Goal: Communication & Community: Ask a question

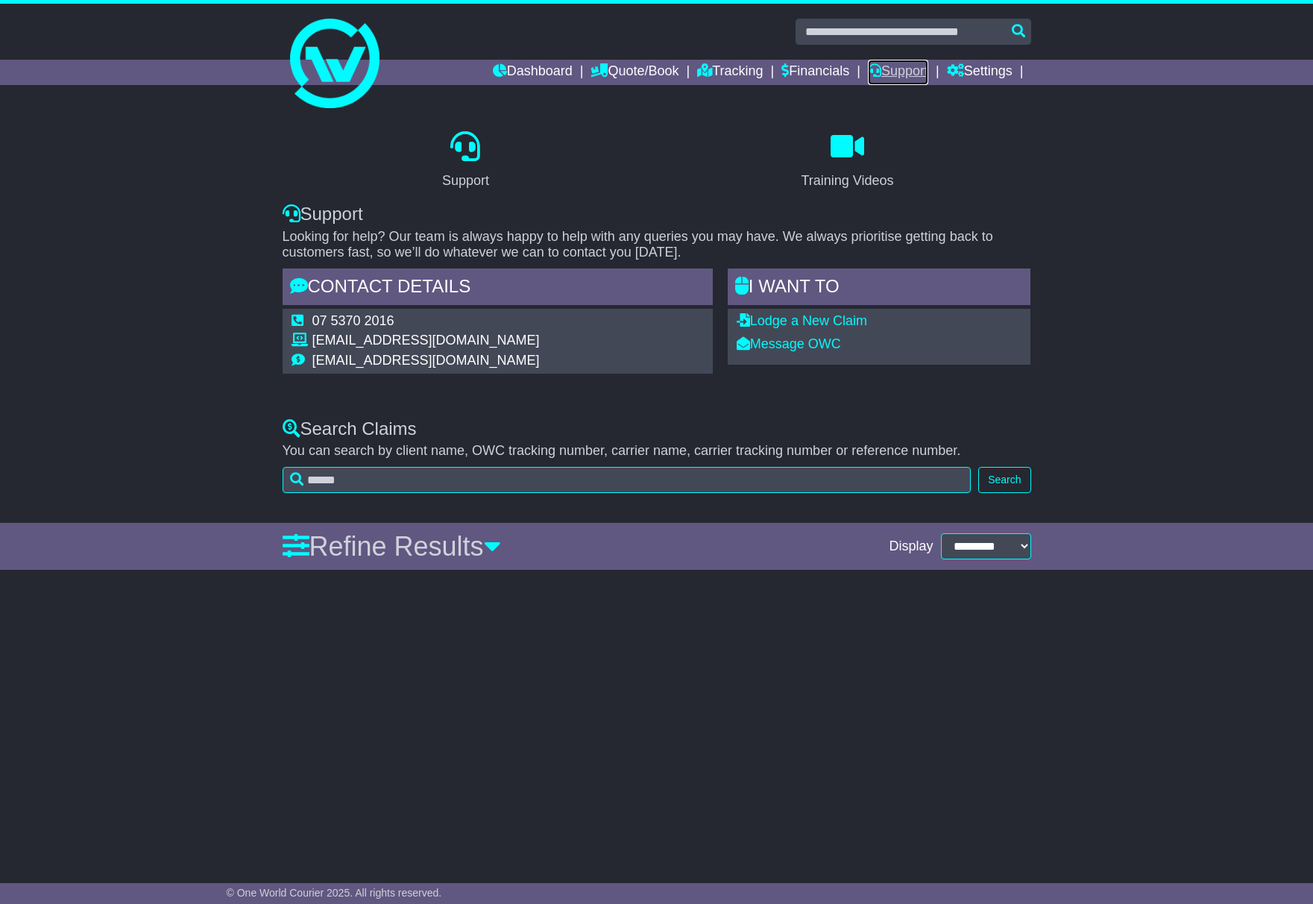
click at [880, 76] on link "Support" at bounding box center [898, 72] width 60 height 25
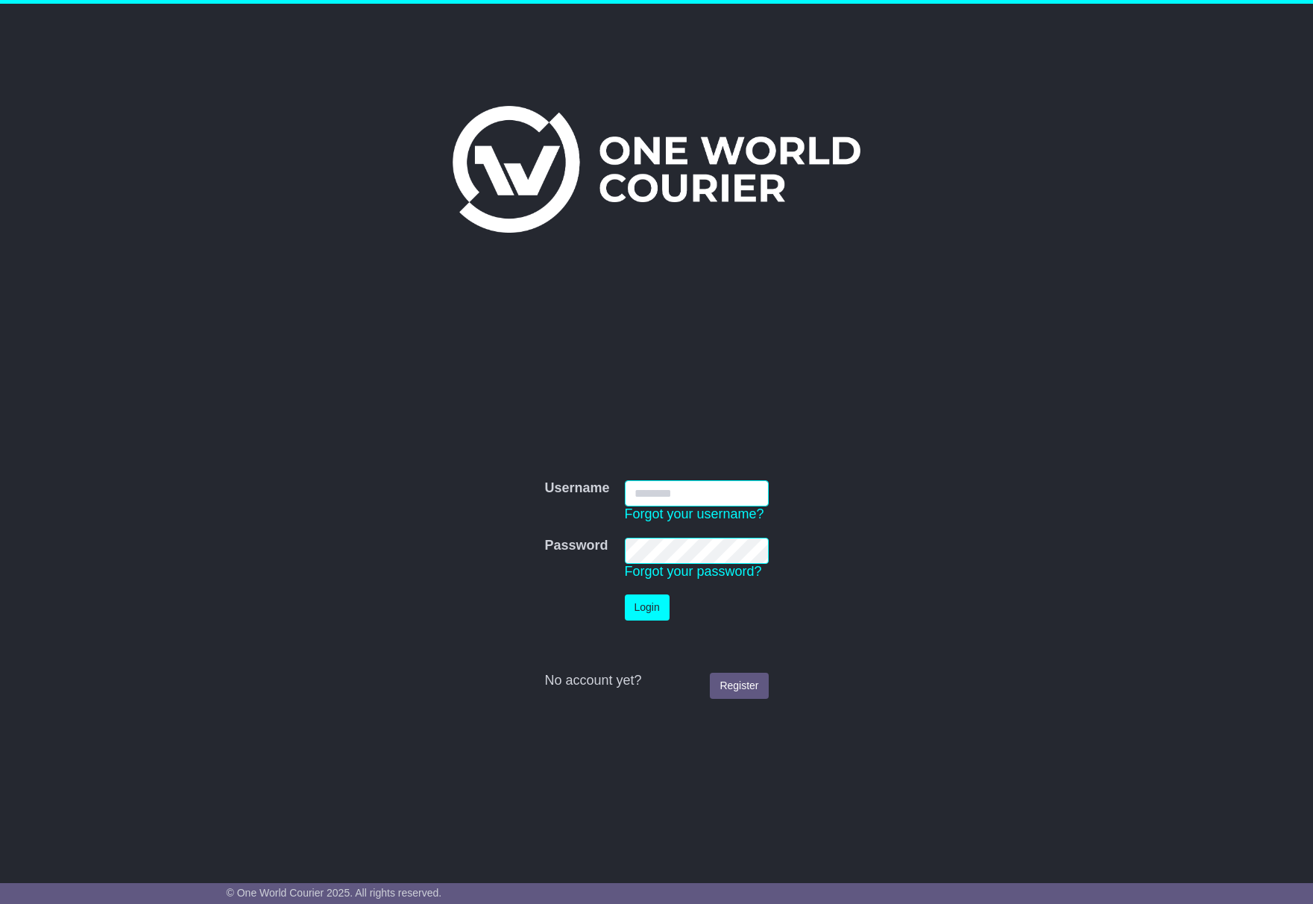
type input "**********"
click at [659, 607] on button "Login" at bounding box center [647, 607] width 45 height 26
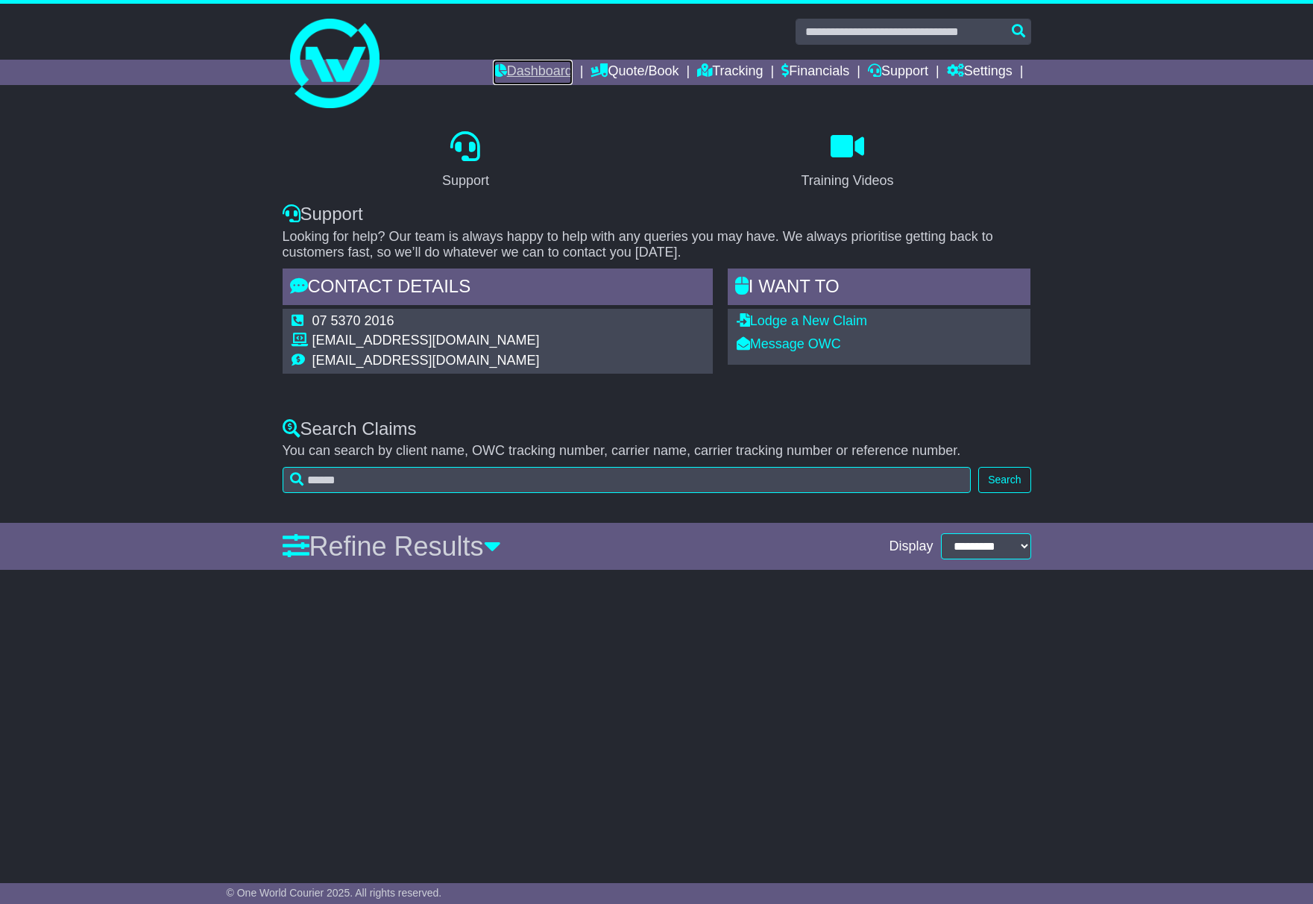
click at [555, 81] on link "Dashboard" at bounding box center [533, 72] width 80 height 25
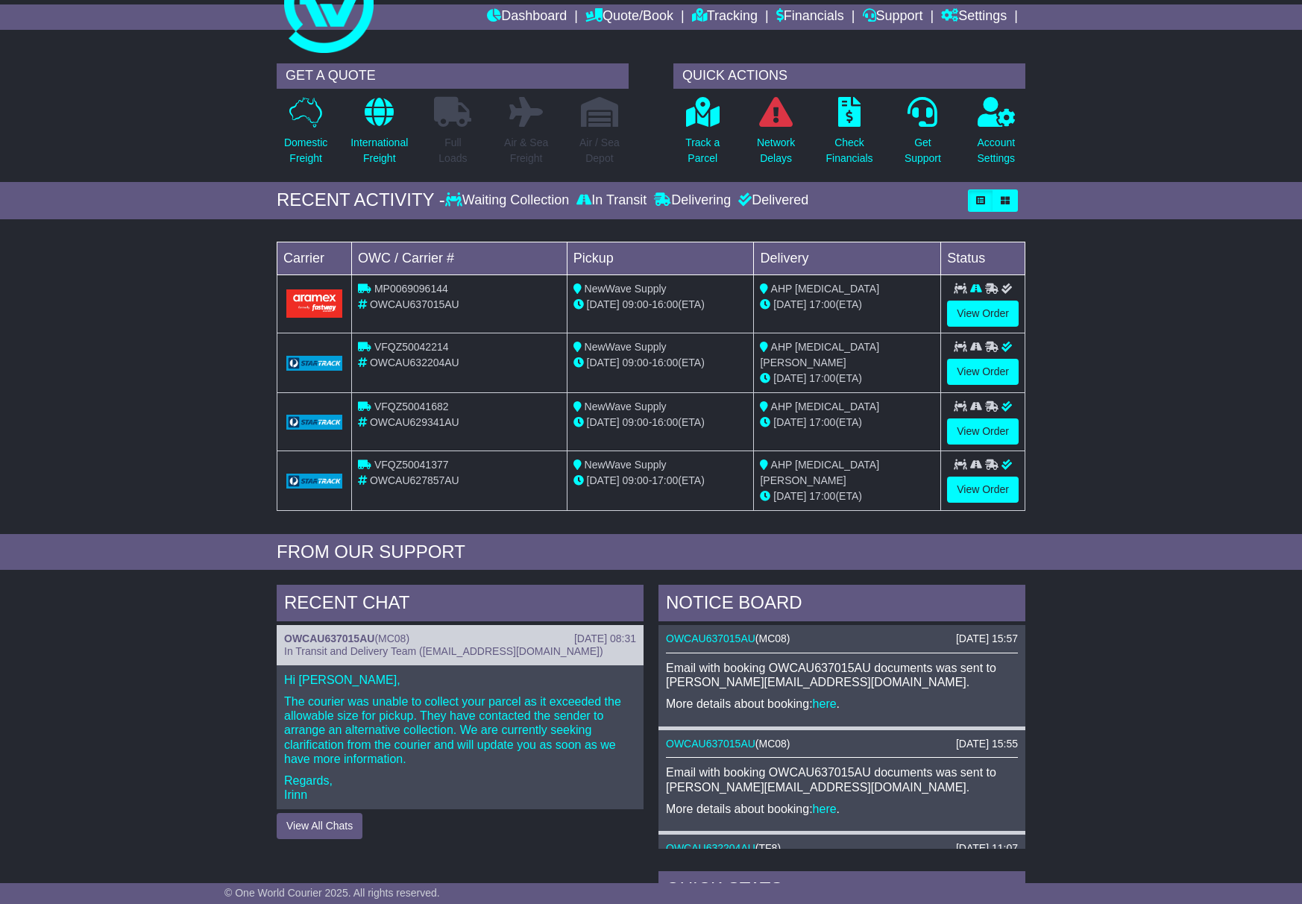
scroll to position [59, 0]
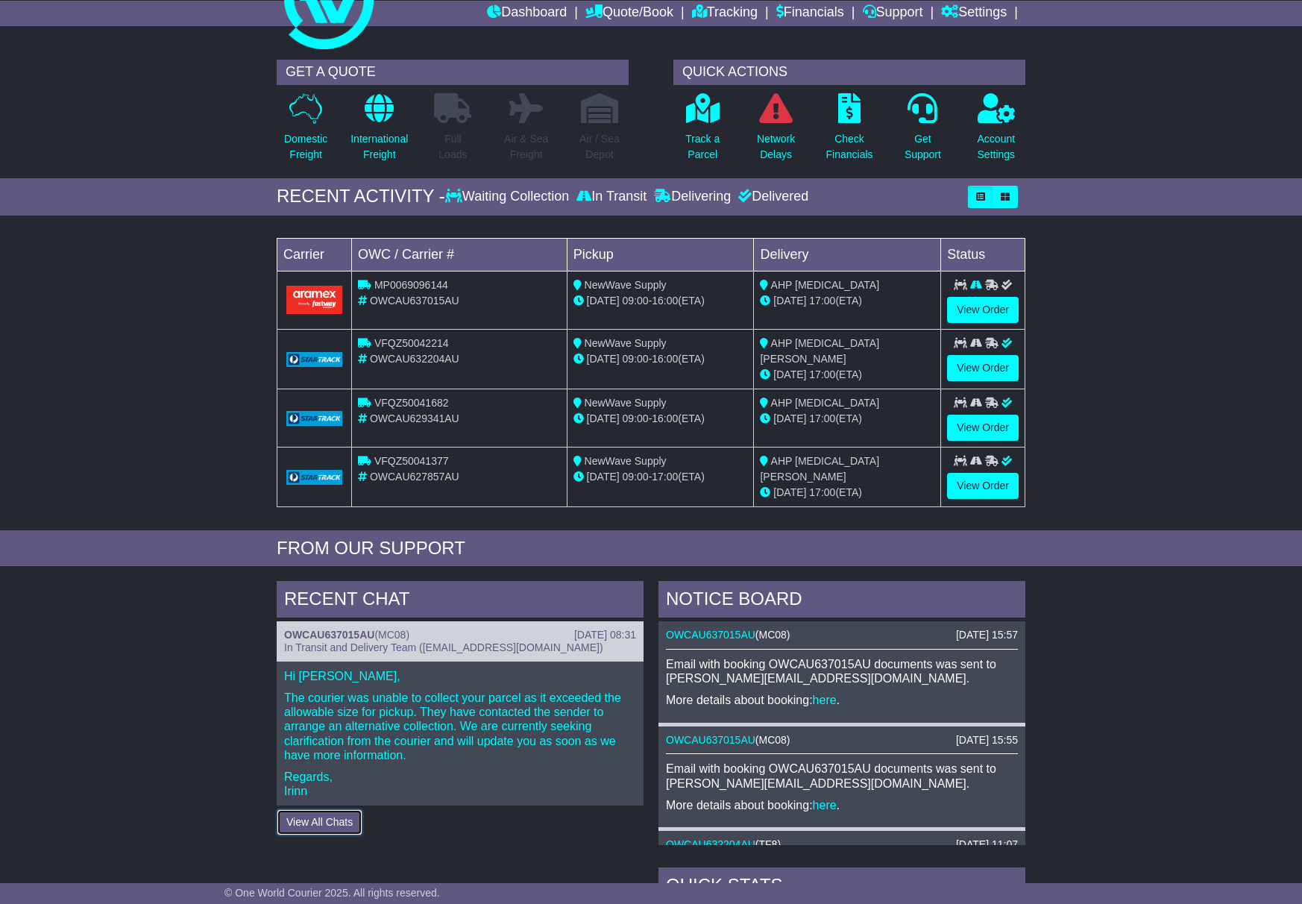
click at [339, 821] on button "View All Chats" at bounding box center [320, 822] width 86 height 26
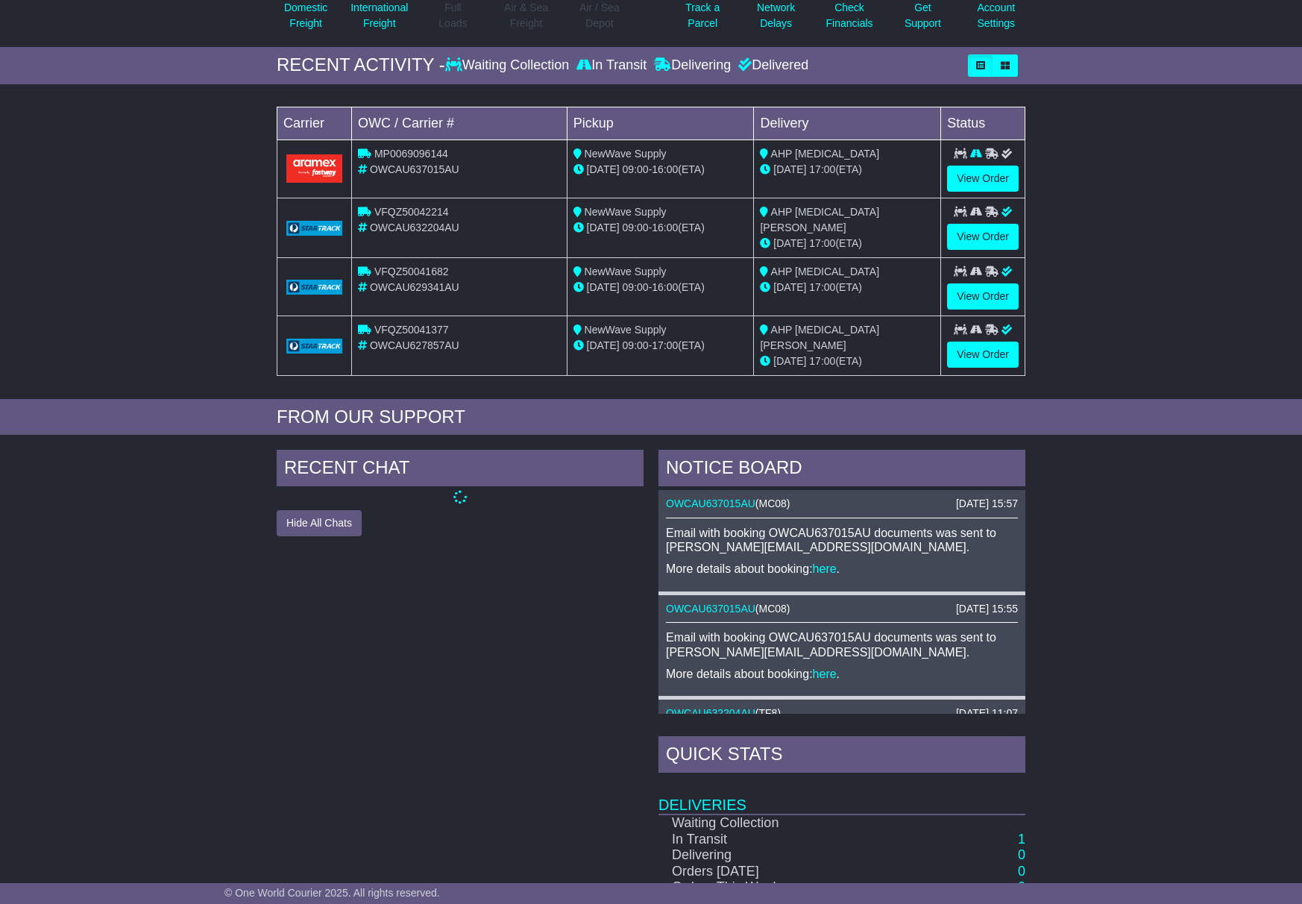
scroll to position [195, 0]
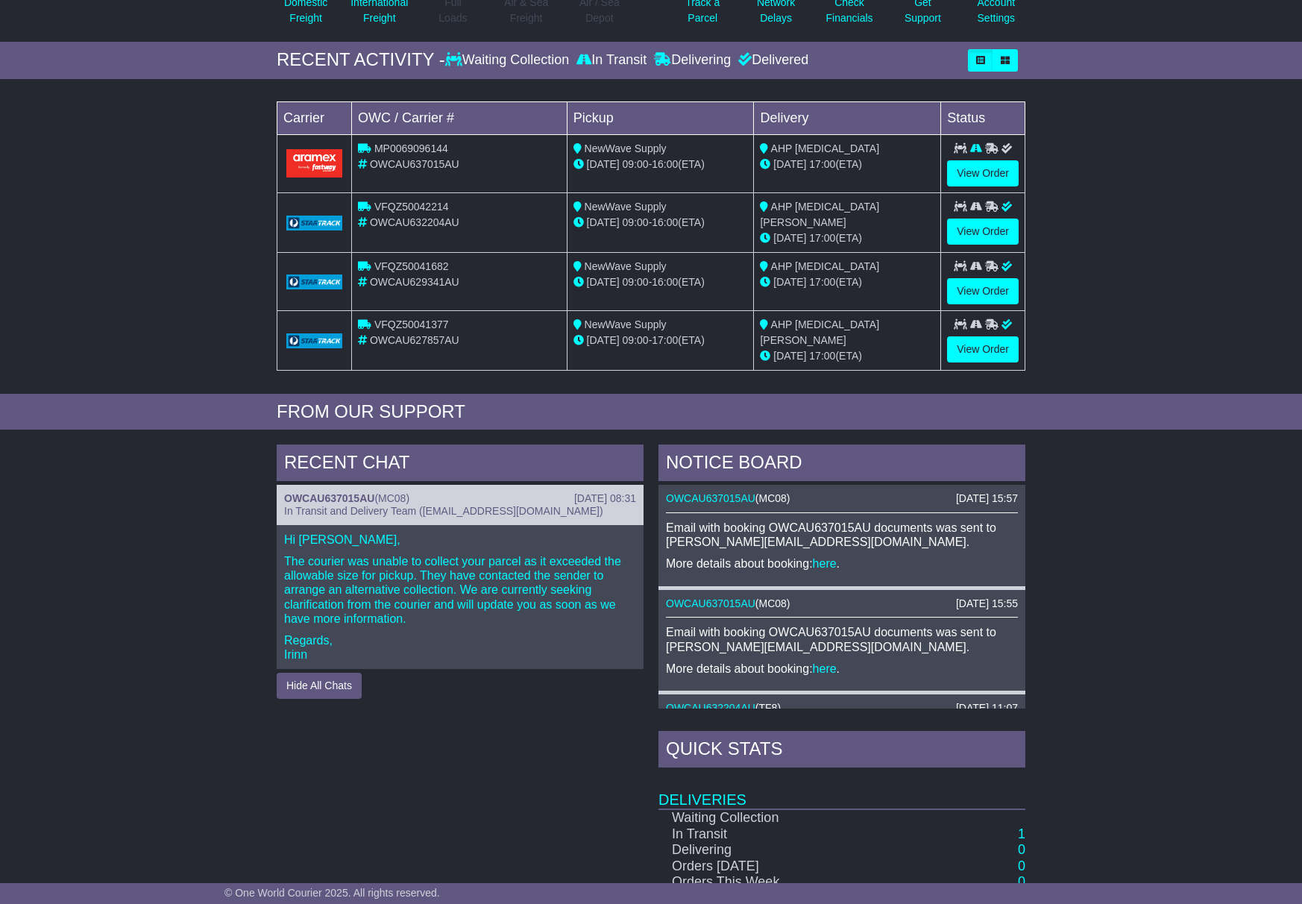
click at [454, 590] on p "The courier was unable to collect your parcel as it exceeded the allowable size…" at bounding box center [460, 590] width 352 height 72
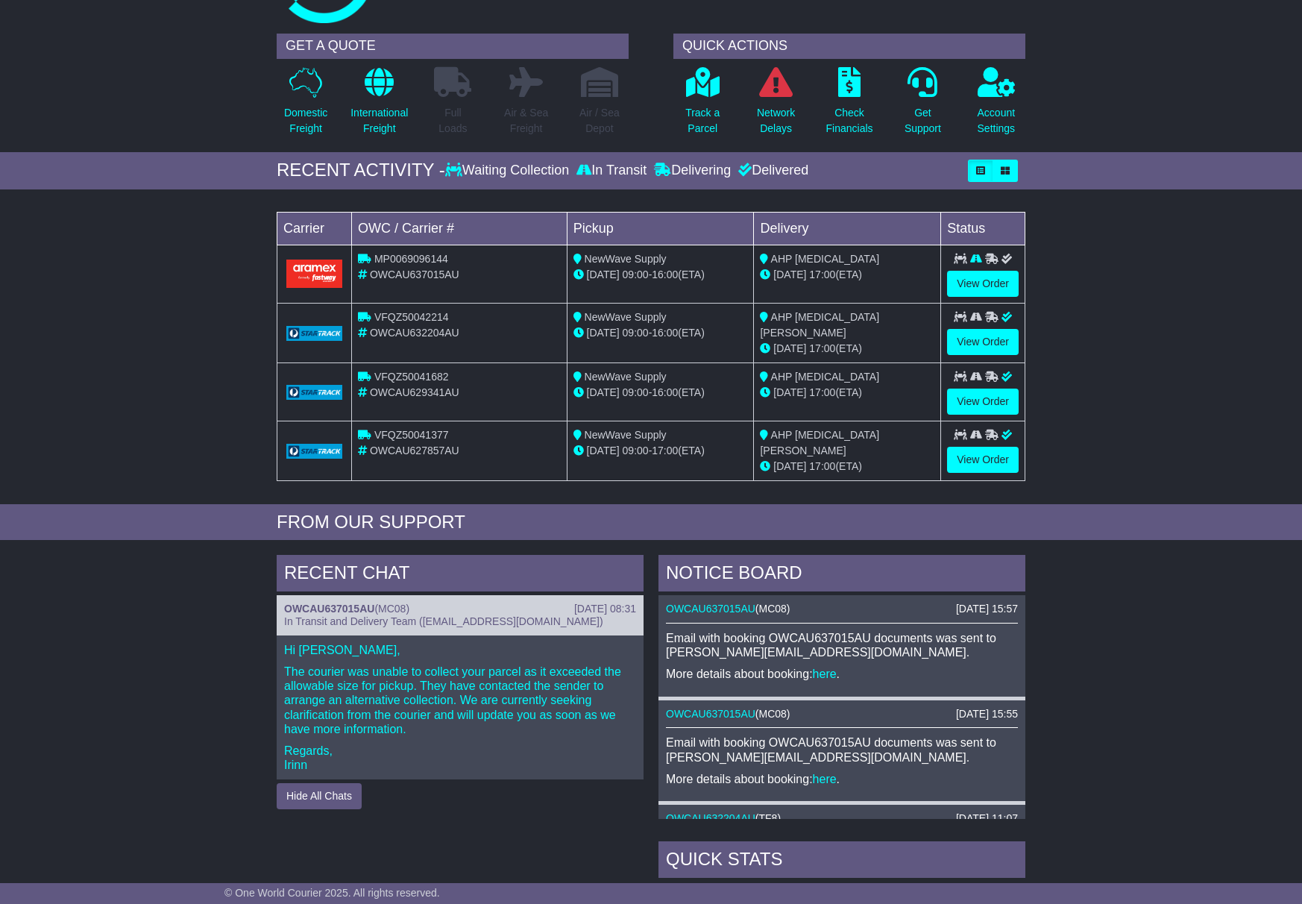
scroll to position [77, 0]
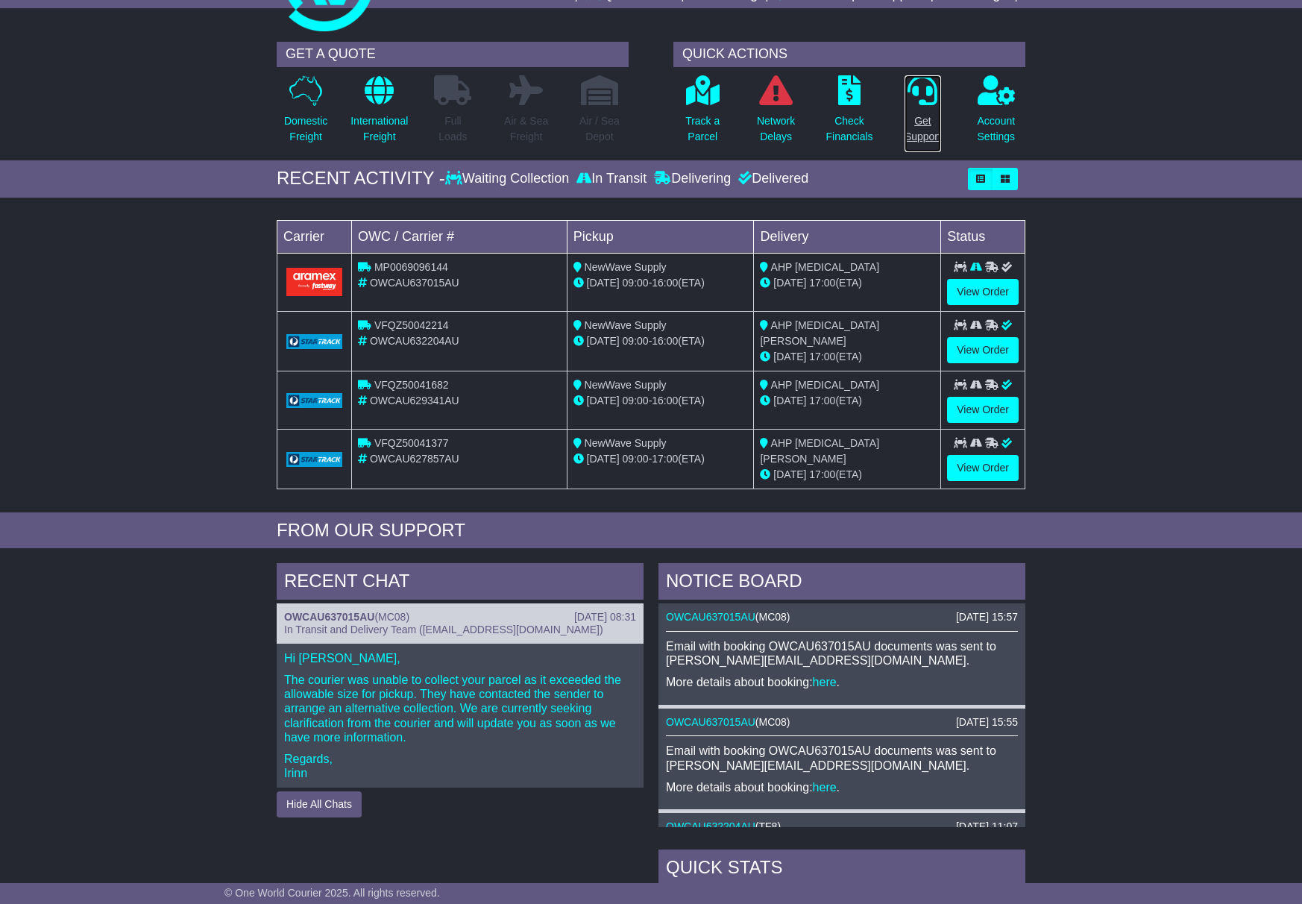
click at [921, 131] on p "Get Support" at bounding box center [923, 128] width 37 height 31
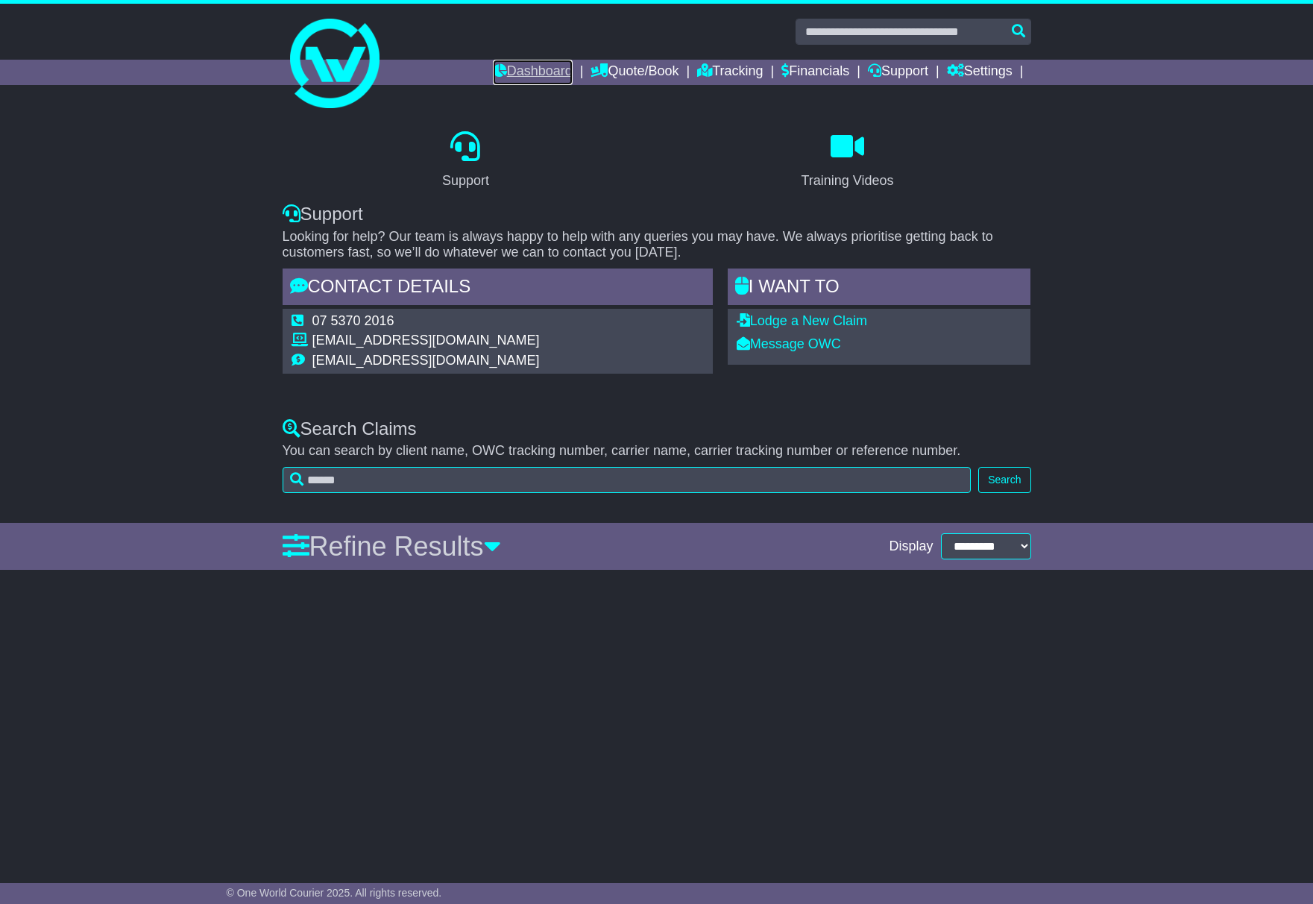
click at [526, 84] on link "Dashboard" at bounding box center [533, 72] width 80 height 25
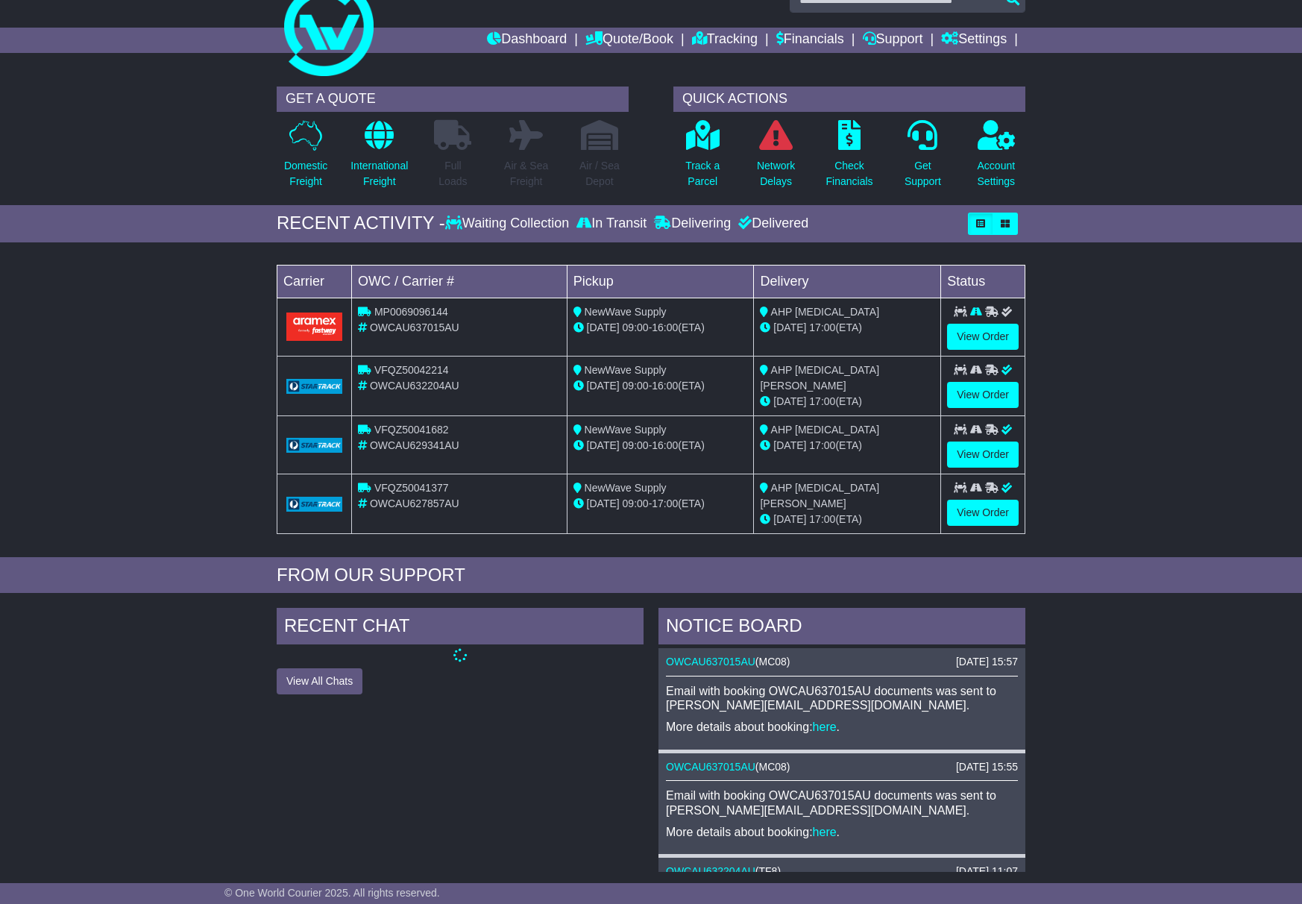
scroll to position [370, 0]
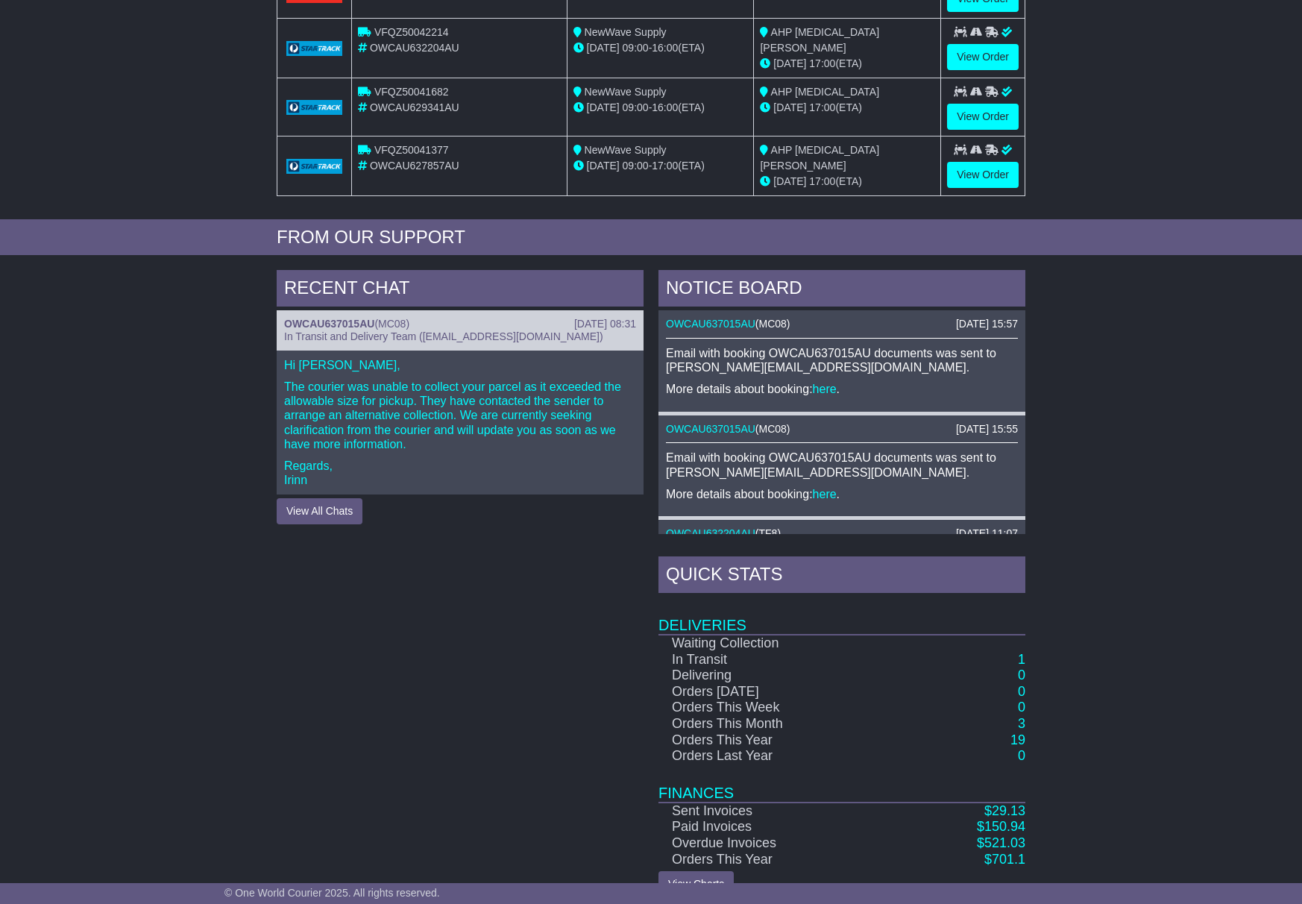
click at [376, 406] on p "The courier was unable to collect your parcel as it exceeded the allowable size…" at bounding box center [460, 416] width 352 height 72
click at [357, 290] on div "RECENT CHAT" at bounding box center [460, 290] width 367 height 40
click at [352, 335] on span "In Transit and Delivery Team (delivery@oneworldcourier.com.au)" at bounding box center [443, 336] width 319 height 12
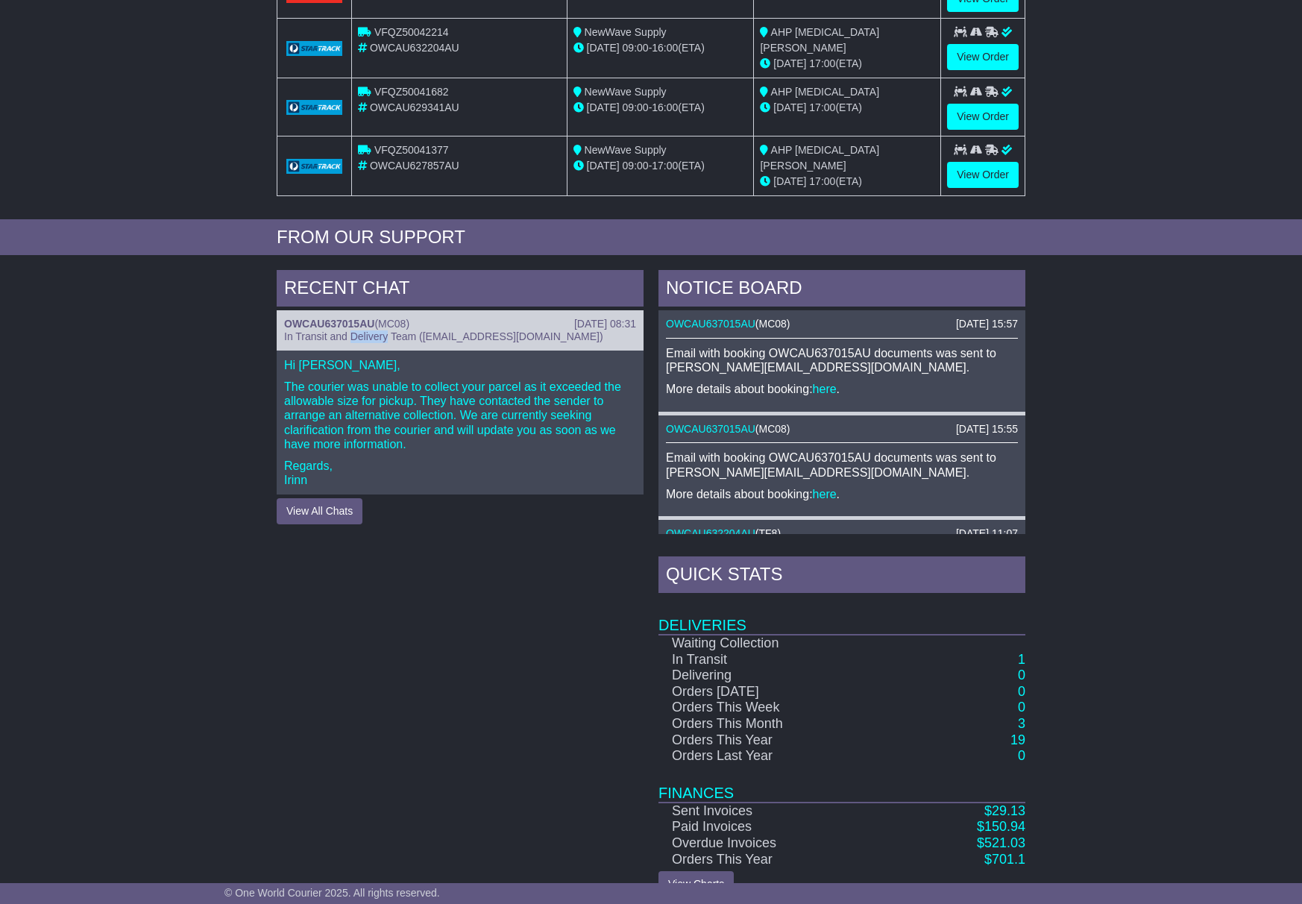
click at [352, 330] on span "In Transit and Delivery Team (delivery@oneworldcourier.com.au)" at bounding box center [443, 336] width 319 height 12
click at [339, 406] on p "The courier was unable to collect your parcel as it exceeded the allowable size…" at bounding box center [460, 416] width 352 height 72
click at [339, 409] on p "The courier was unable to collect your parcel as it exceeded the allowable size…" at bounding box center [460, 416] width 352 height 72
click at [336, 466] on p "Regards, Irinn" at bounding box center [460, 473] width 352 height 28
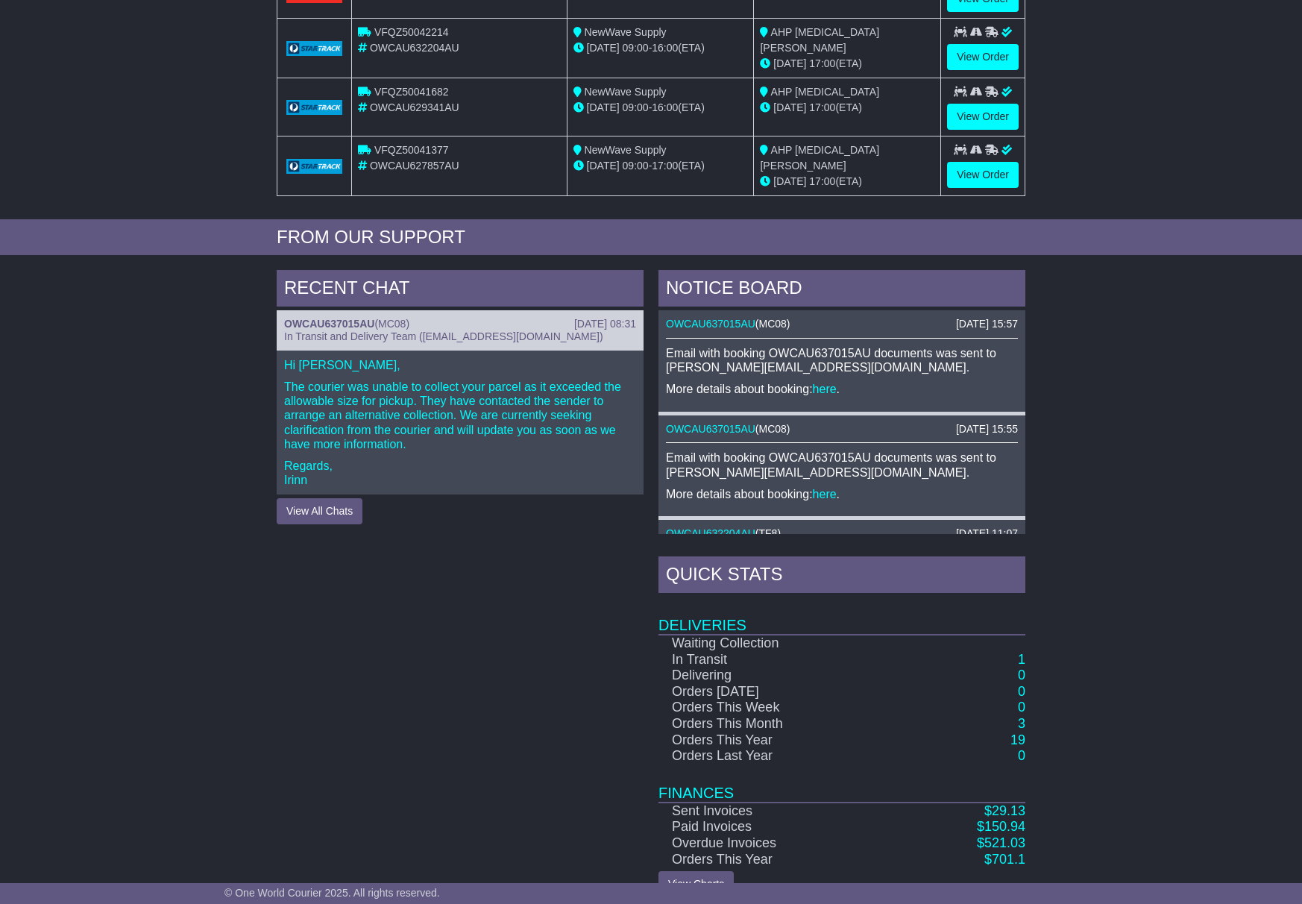
click at [309, 481] on p "Regards, Irinn" at bounding box center [460, 473] width 352 height 28
click at [304, 477] on p "Regards, Irinn" at bounding box center [460, 473] width 352 height 28
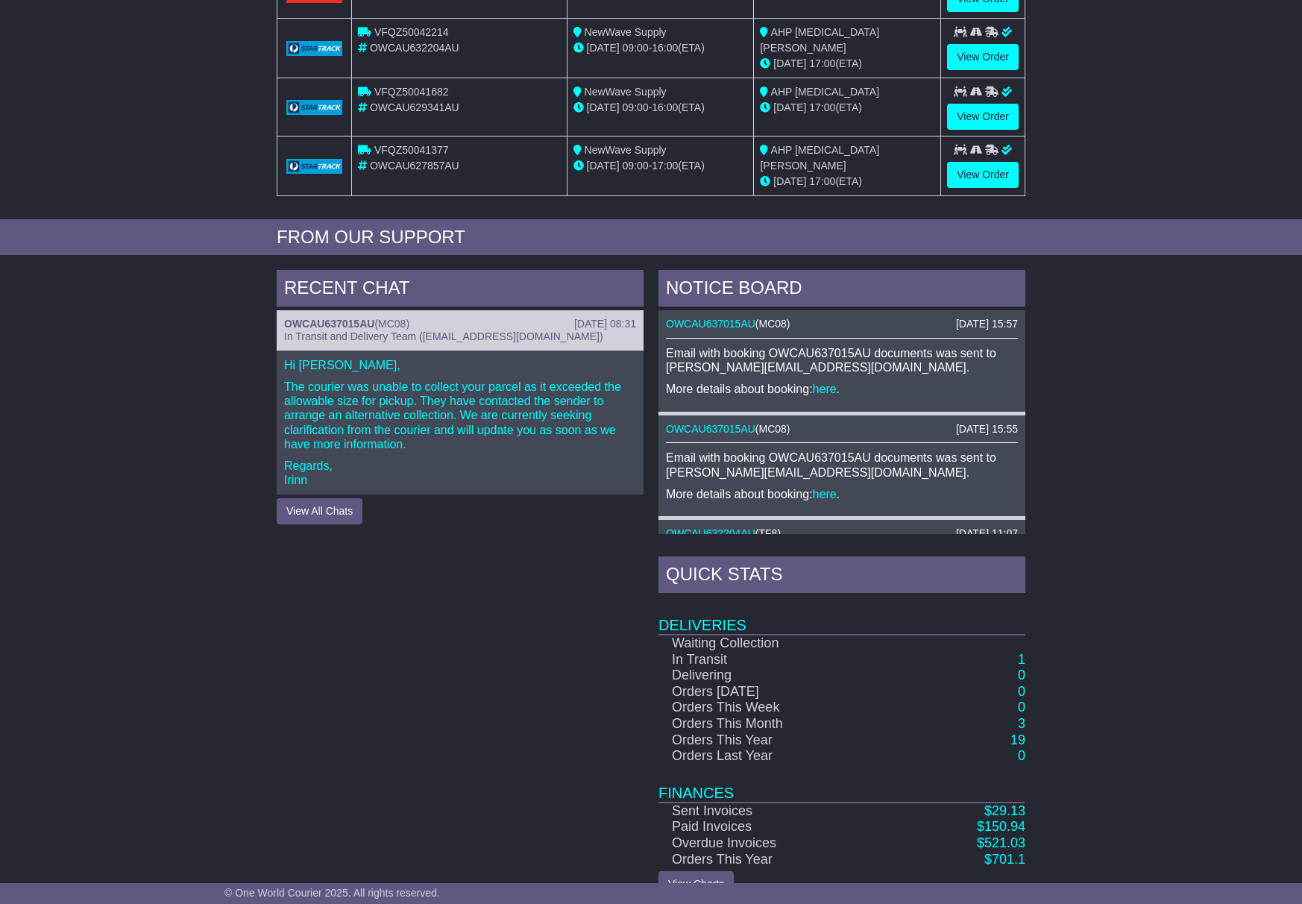
click at [340, 417] on p "The courier was unable to collect your parcel as it exceeded the allowable size…" at bounding box center [460, 416] width 352 height 72
drag, startPoint x: 503, startPoint y: 425, endPoint x: 523, endPoint y: 433, distance: 21.1
click at [523, 433] on p "The courier was unable to collect your parcel as it exceeded the allowable size…" at bounding box center [460, 416] width 352 height 72
click at [319, 511] on button "View All Chats" at bounding box center [320, 511] width 86 height 26
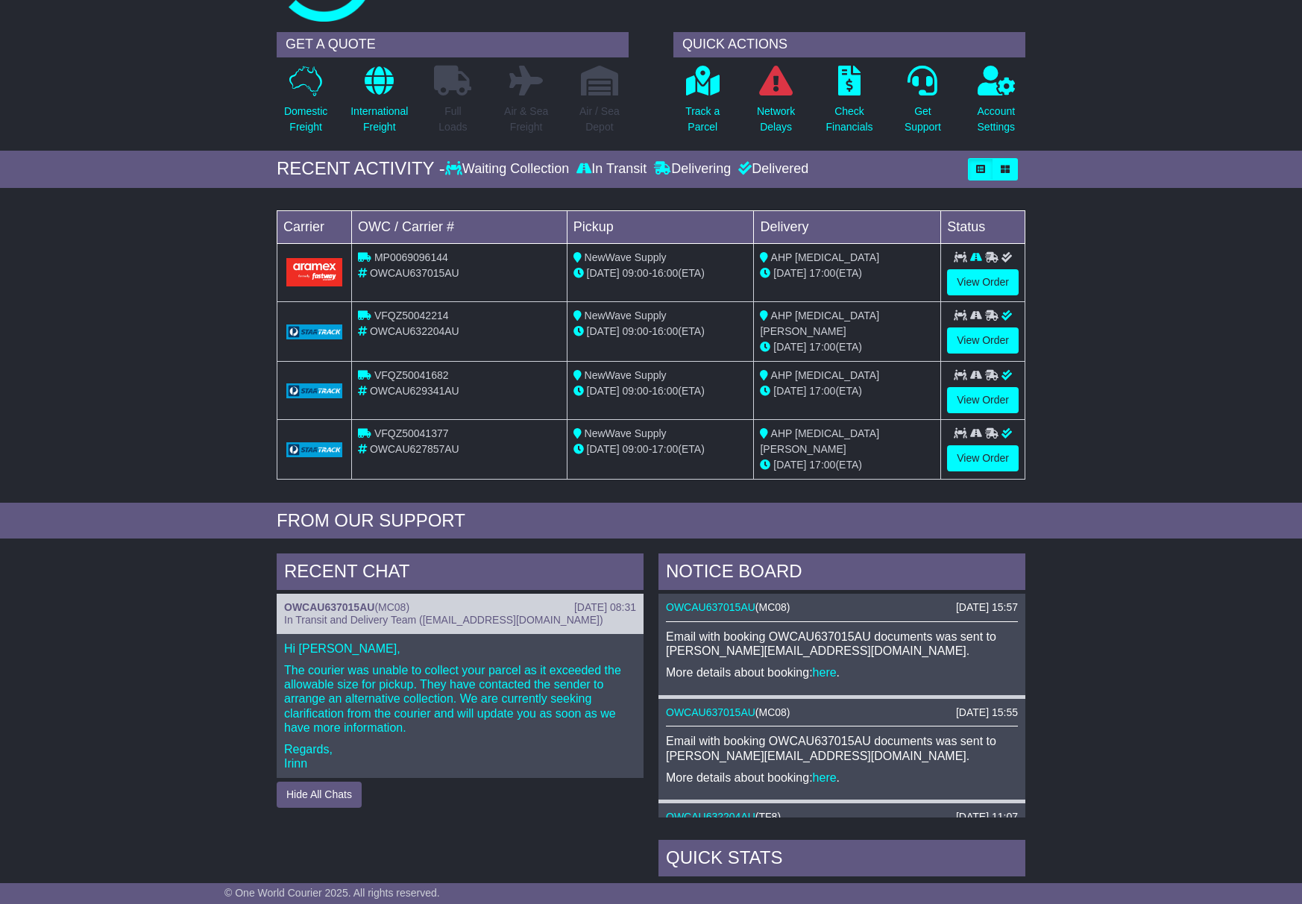
scroll to position [0, 0]
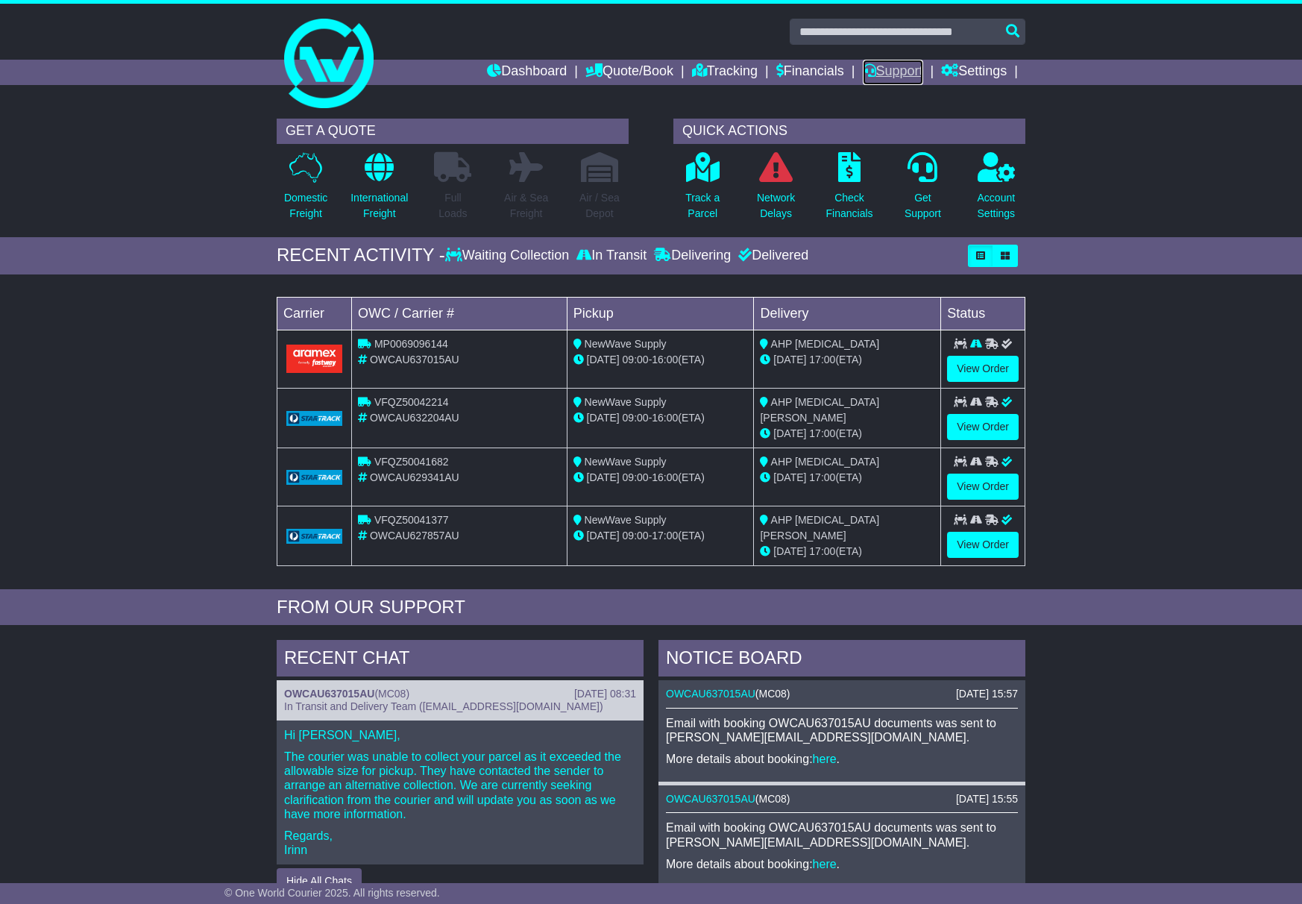
click at [873, 69] on link "Support" at bounding box center [893, 72] width 60 height 25
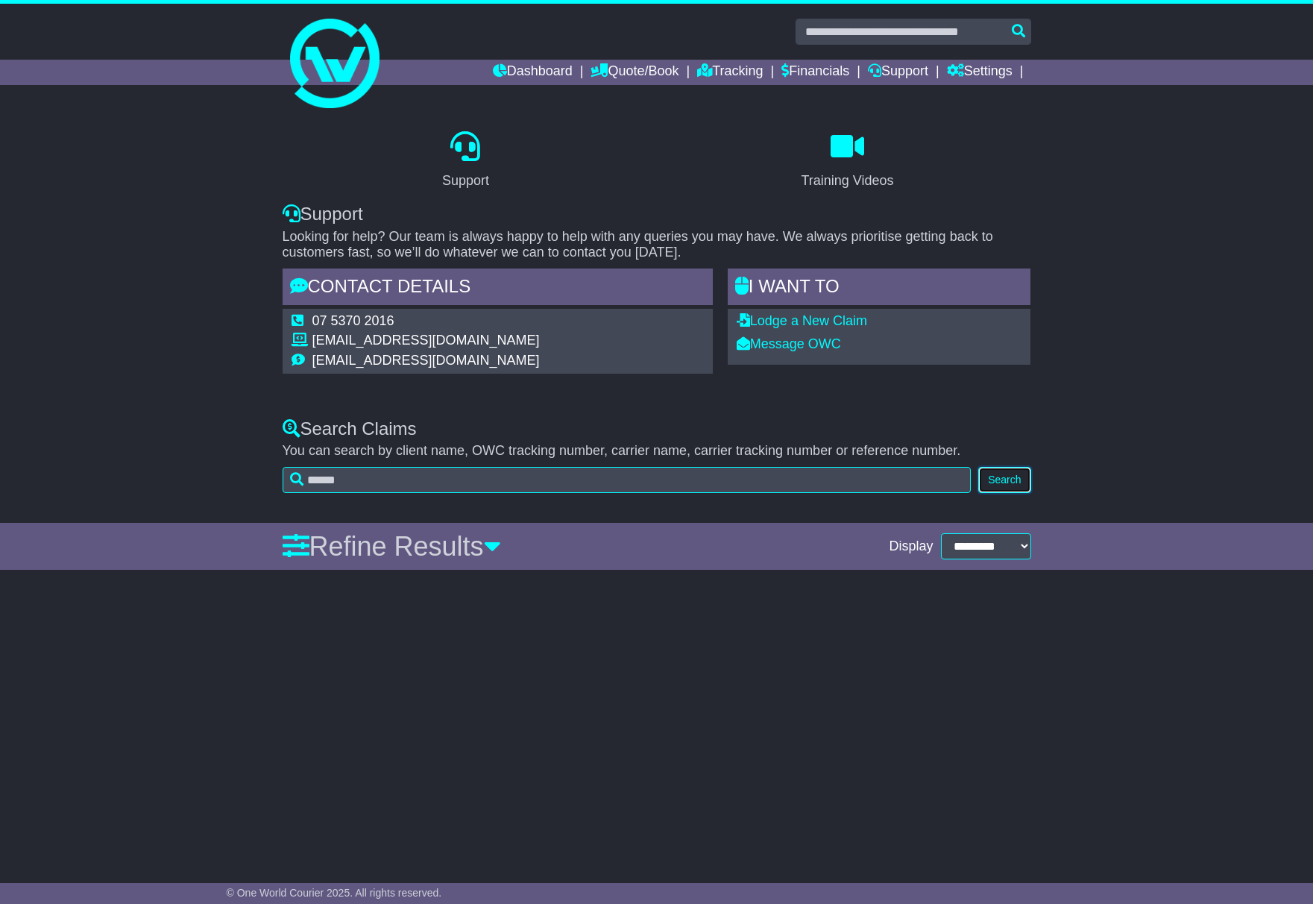
click at [1007, 478] on button "Search" at bounding box center [1005, 480] width 52 height 26
click at [825, 345] on link "Message OWC" at bounding box center [789, 343] width 104 height 15
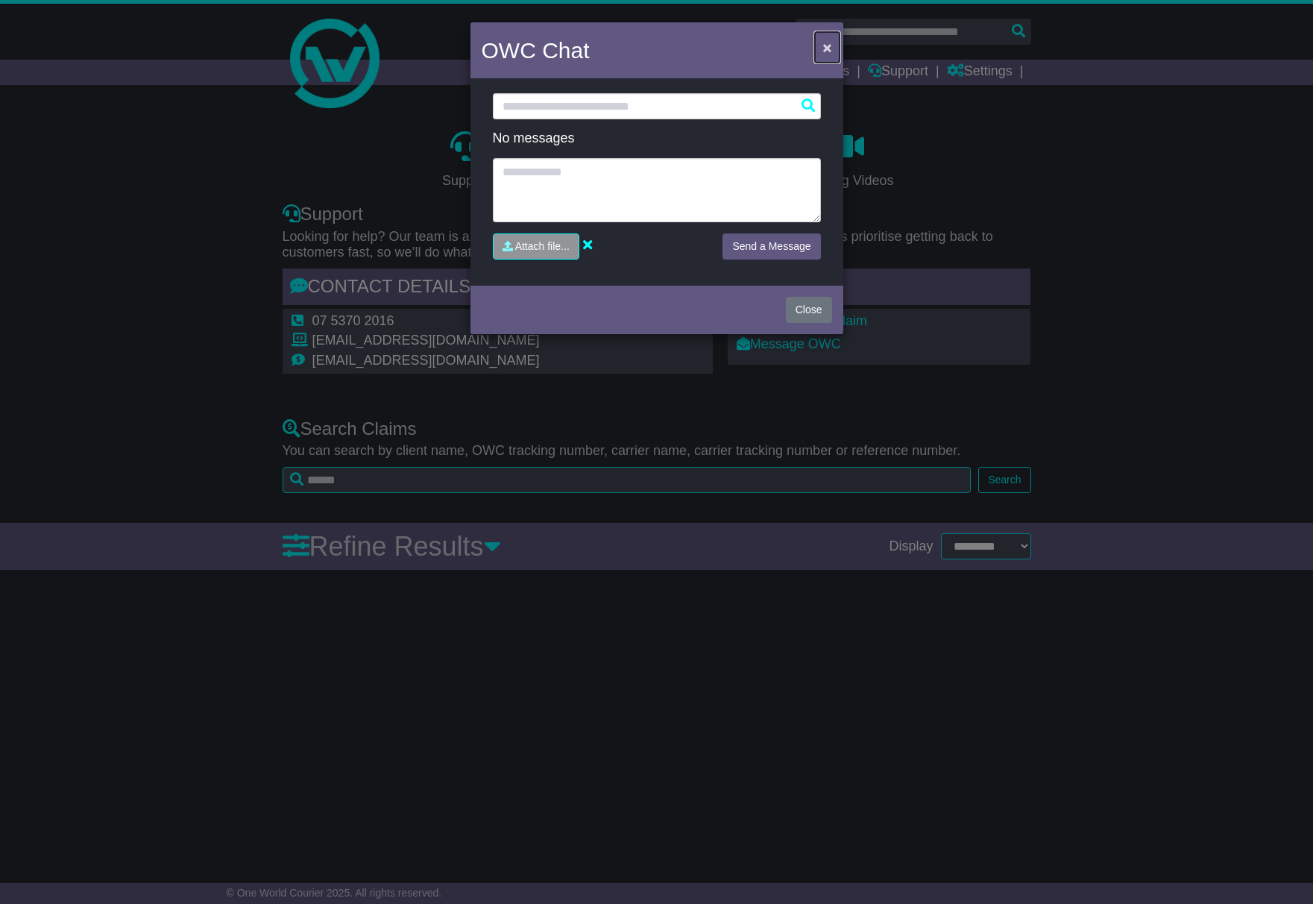
click at [823, 41] on button "×" at bounding box center [827, 47] width 24 height 31
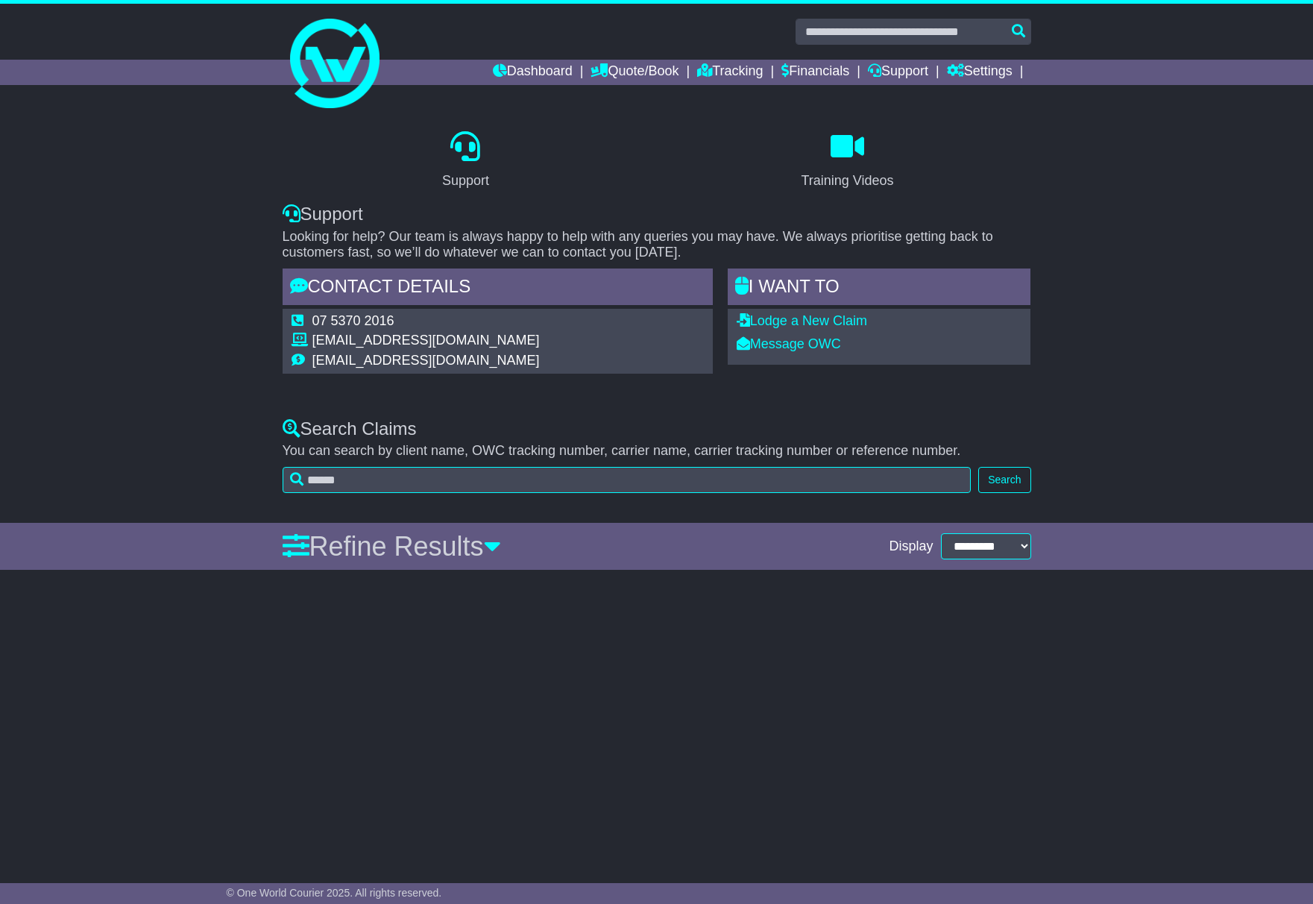
click at [404, 243] on p "Looking for help? Our team is always happy to help with any queries you may hav…" at bounding box center [657, 245] width 749 height 32
click at [500, 549] on icon at bounding box center [492, 546] width 17 height 27
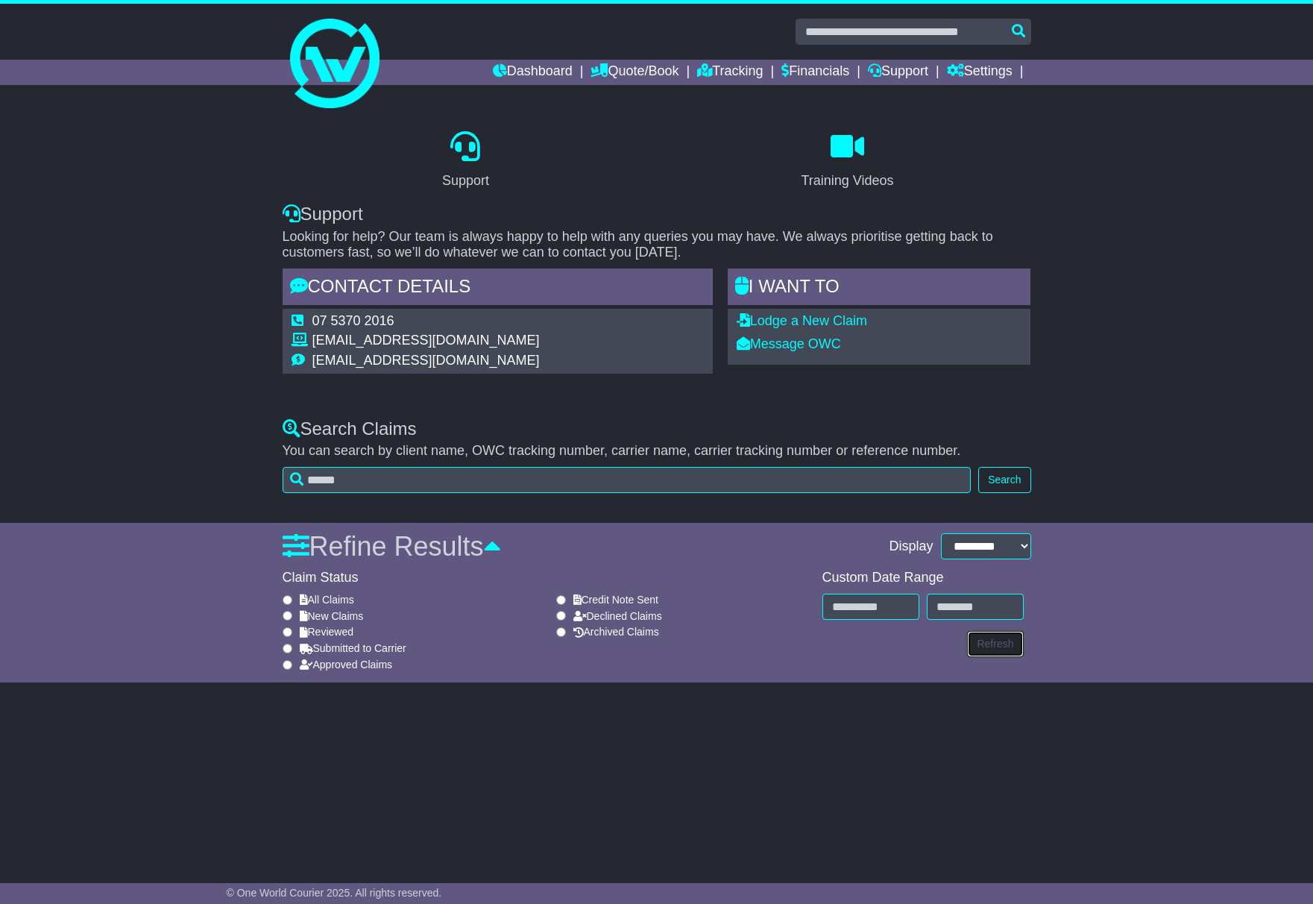
click at [984, 640] on button "Refresh" at bounding box center [995, 644] width 56 height 26
click at [503, 71] on link "Dashboard" at bounding box center [533, 72] width 80 height 25
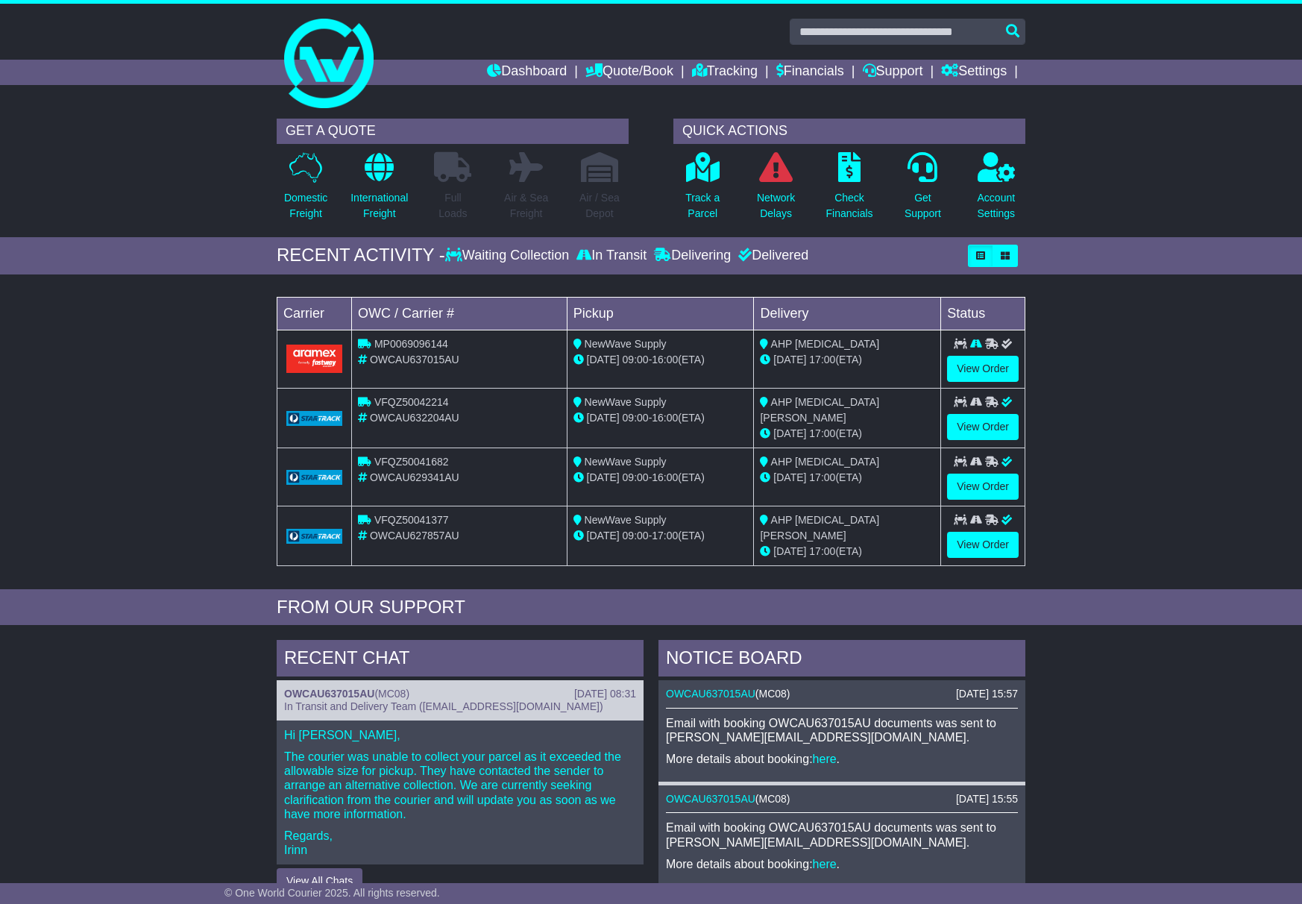
click at [394, 343] on span "MP0069096144" at bounding box center [411, 344] width 74 height 12
click at [964, 376] on link "View Order" at bounding box center [983, 369] width 72 height 26
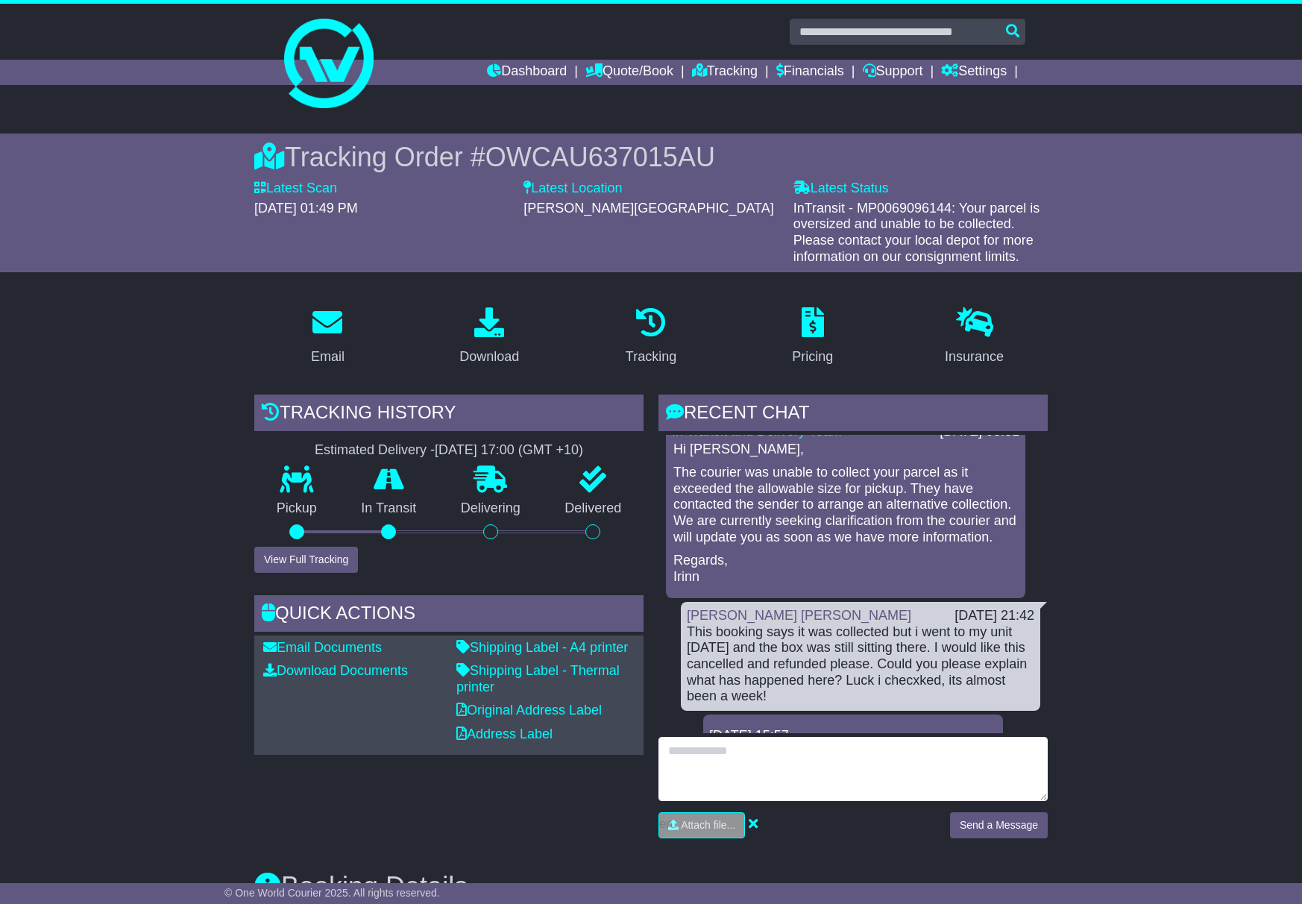
click at [844, 766] on textarea at bounding box center [853, 769] width 389 height 64
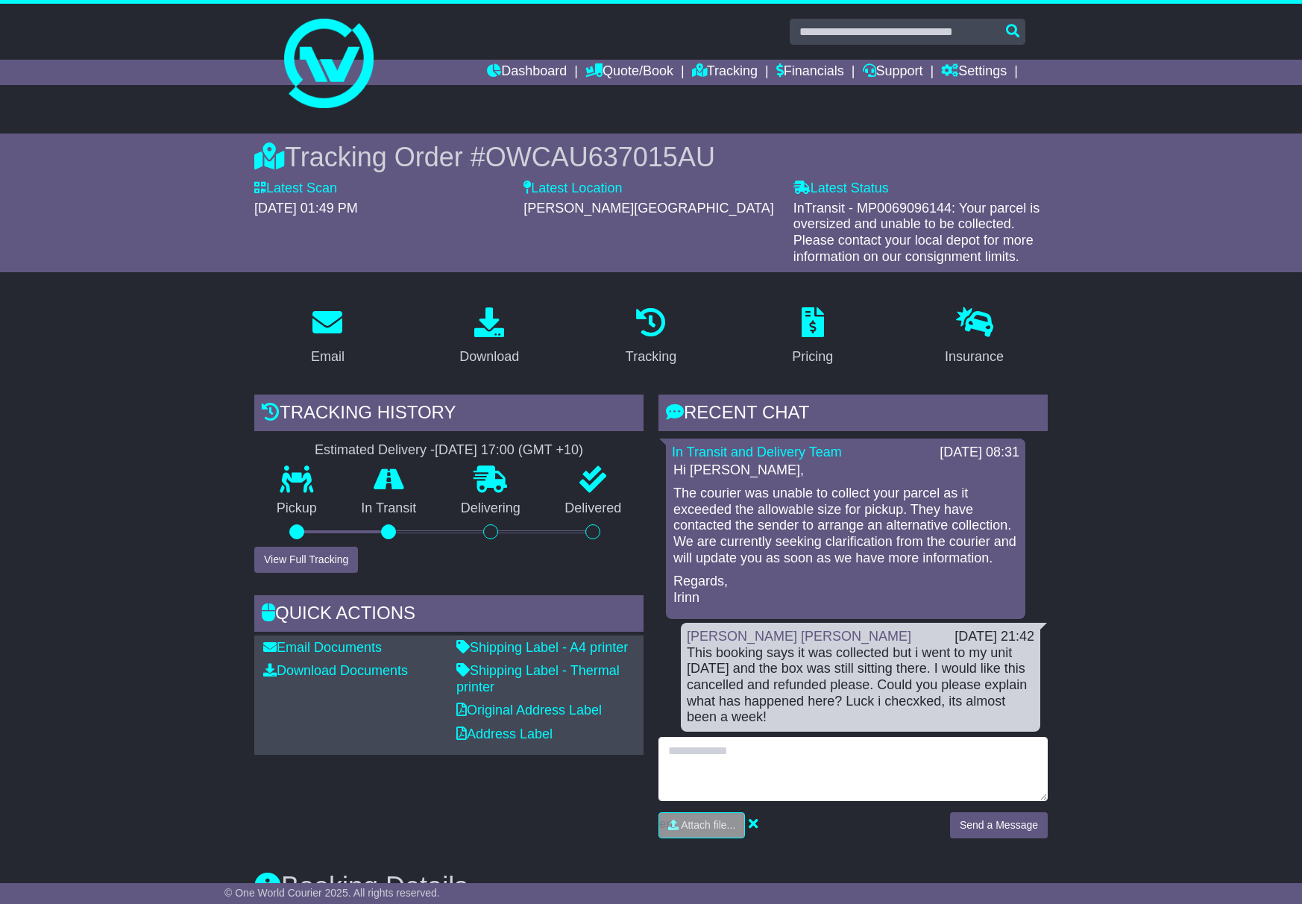
click at [786, 779] on textarea at bounding box center [853, 769] width 389 height 64
type textarea "*"
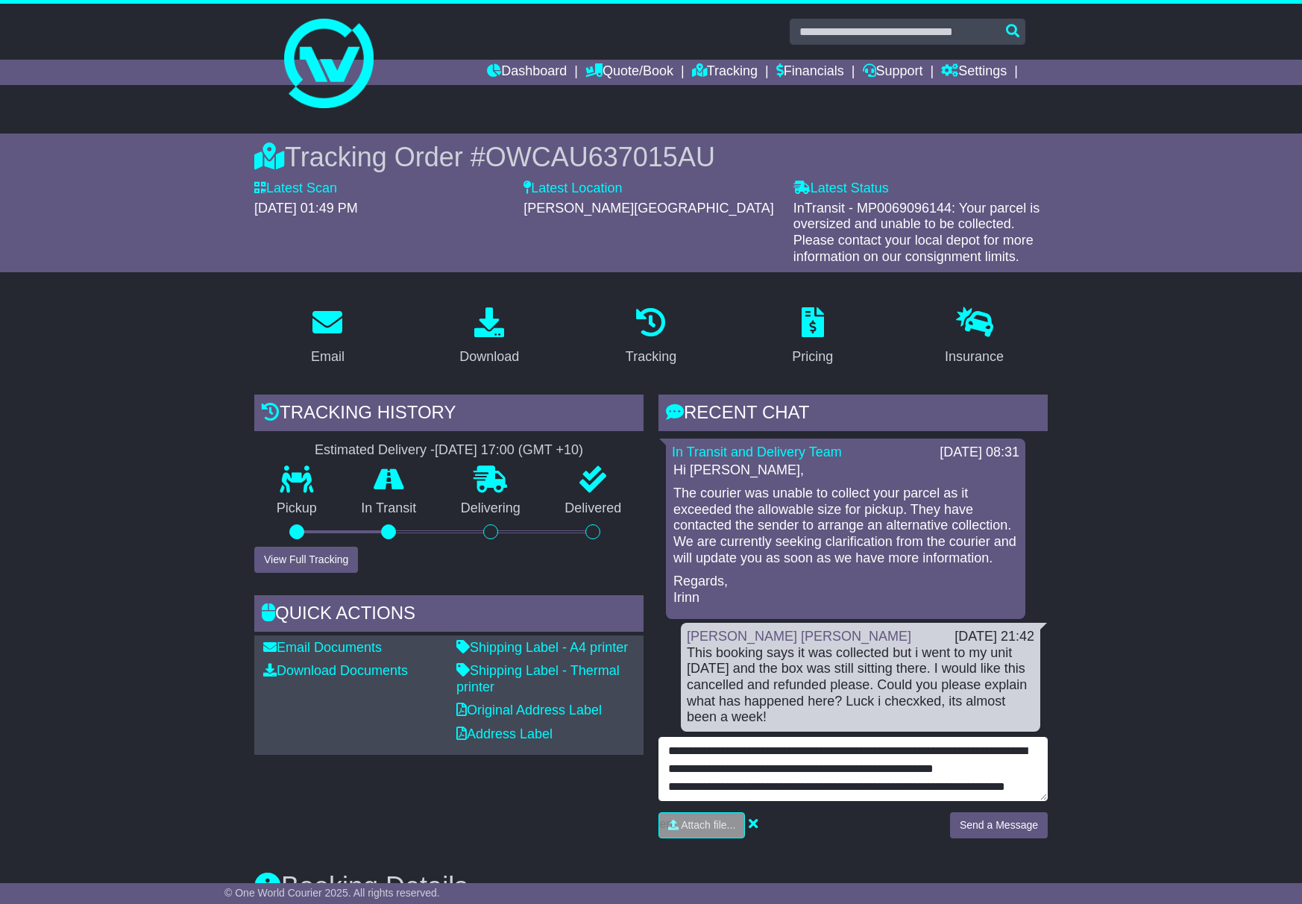
scroll to position [29, 0]
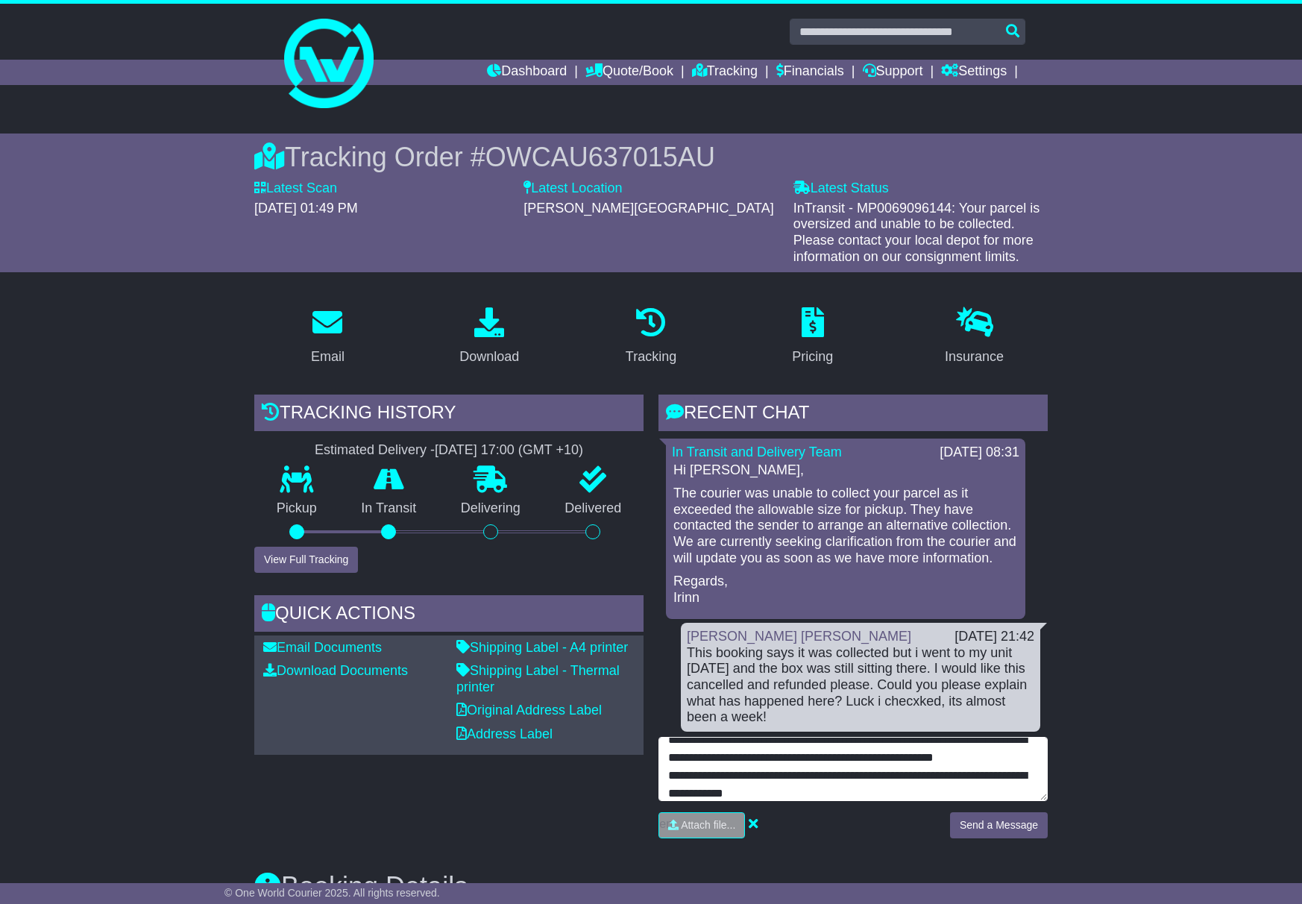
type textarea "**********"
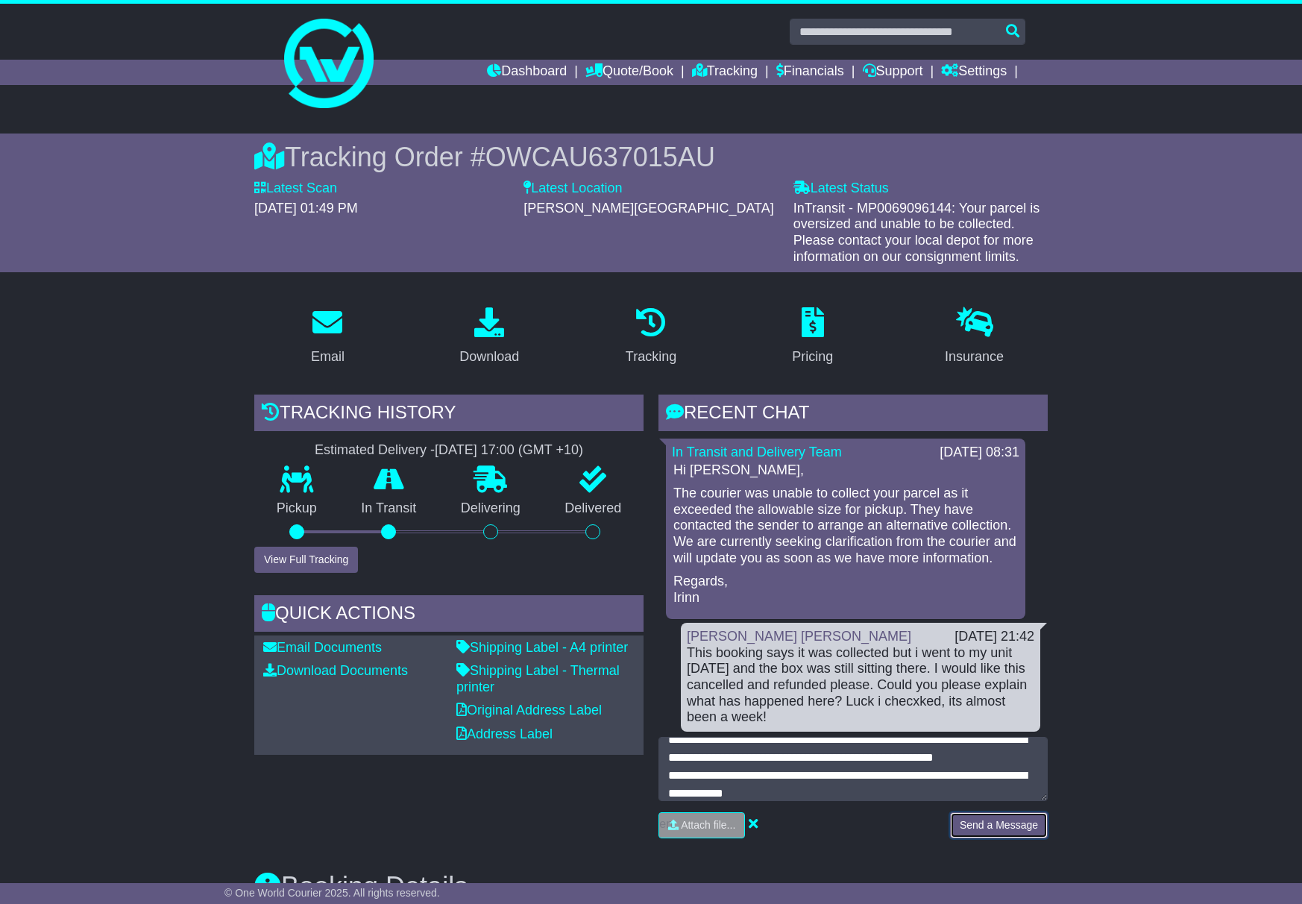
click at [1002, 830] on button "Send a Message" at bounding box center [999, 825] width 98 height 26
